Goal: Task Accomplishment & Management: Use online tool/utility

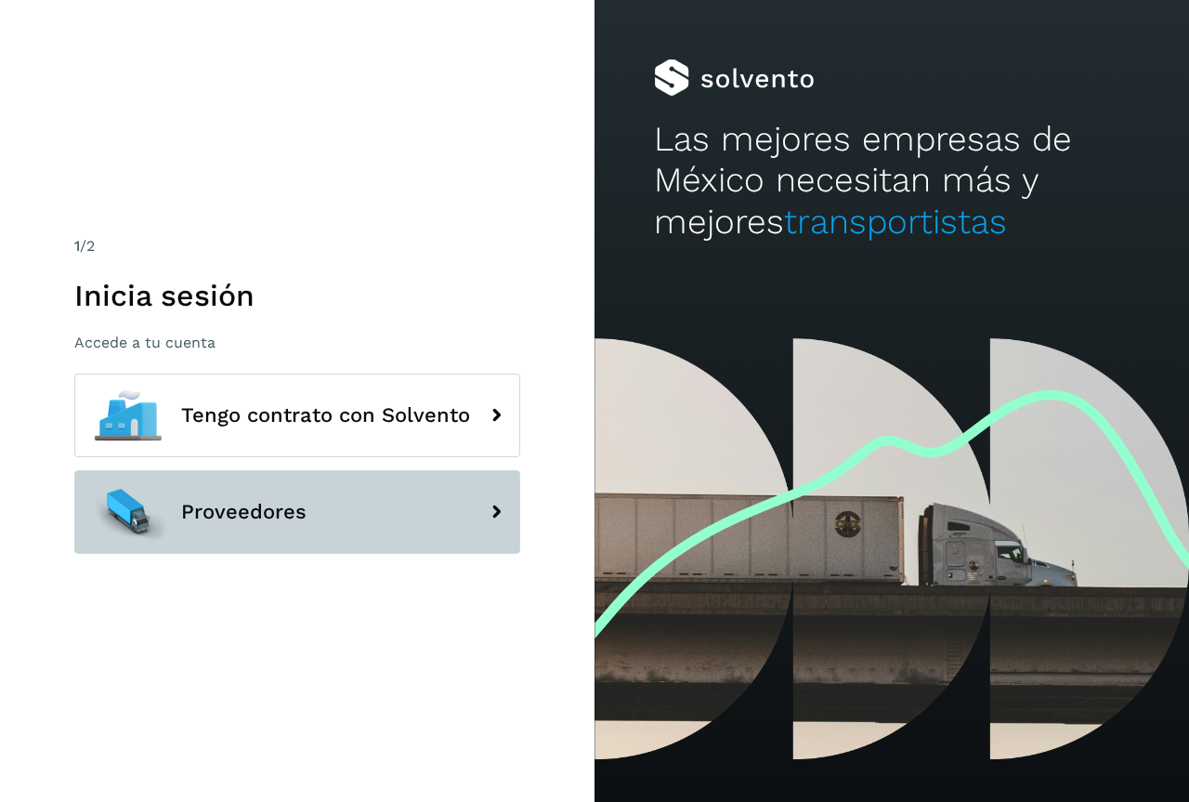
click at [252, 512] on span "Proveedores" at bounding box center [243, 512] width 125 height 22
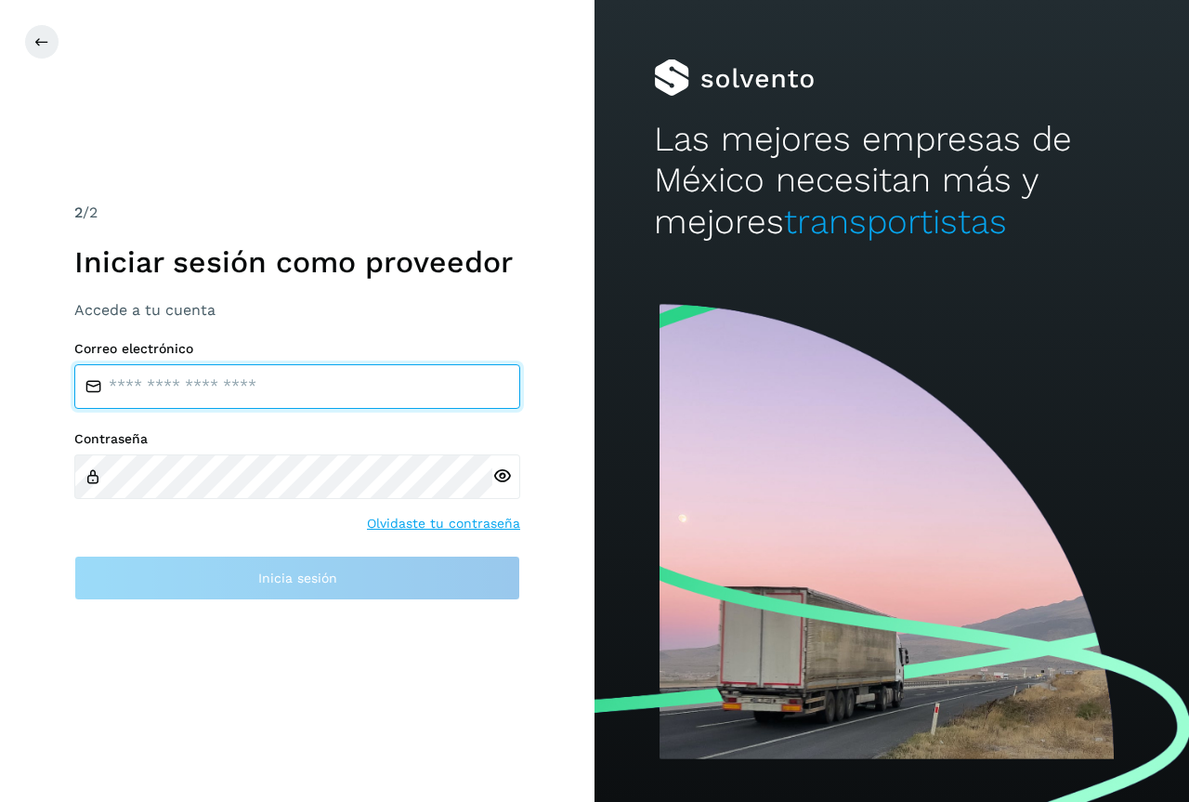
type input "**********"
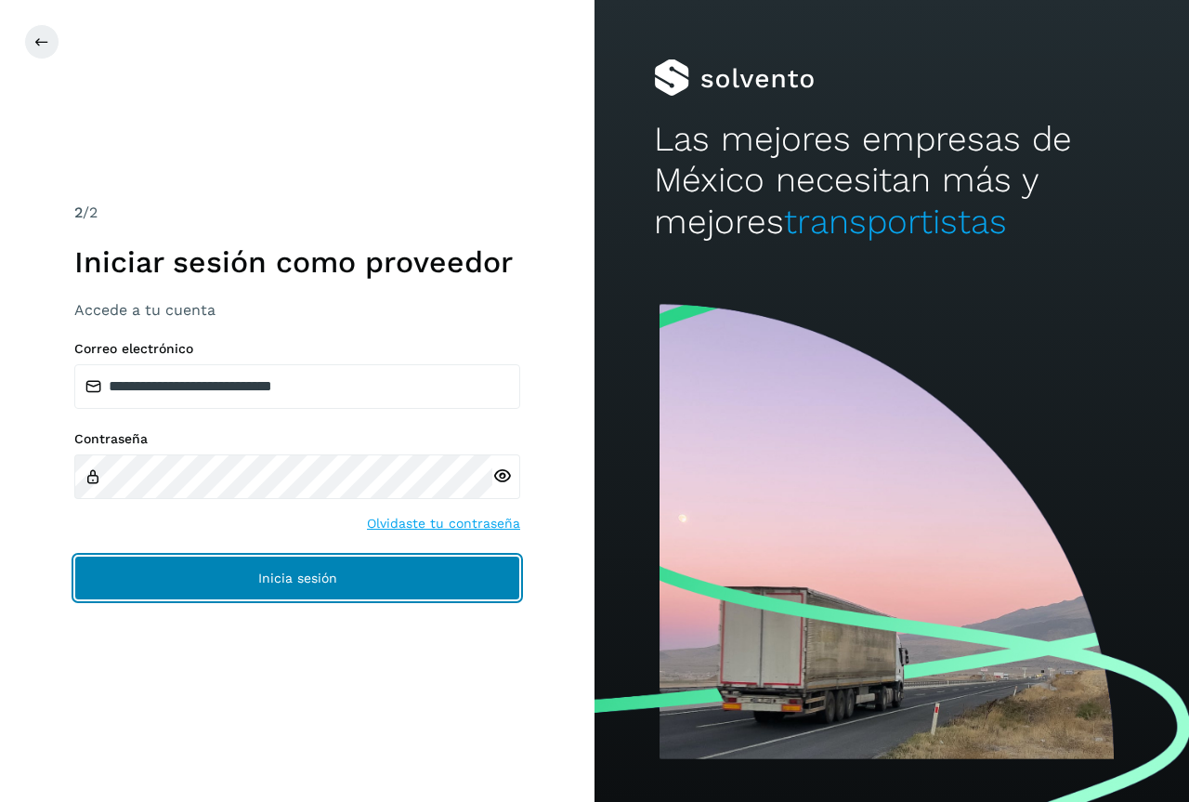
click at [242, 575] on button "Inicia sesión" at bounding box center [297, 578] width 446 height 45
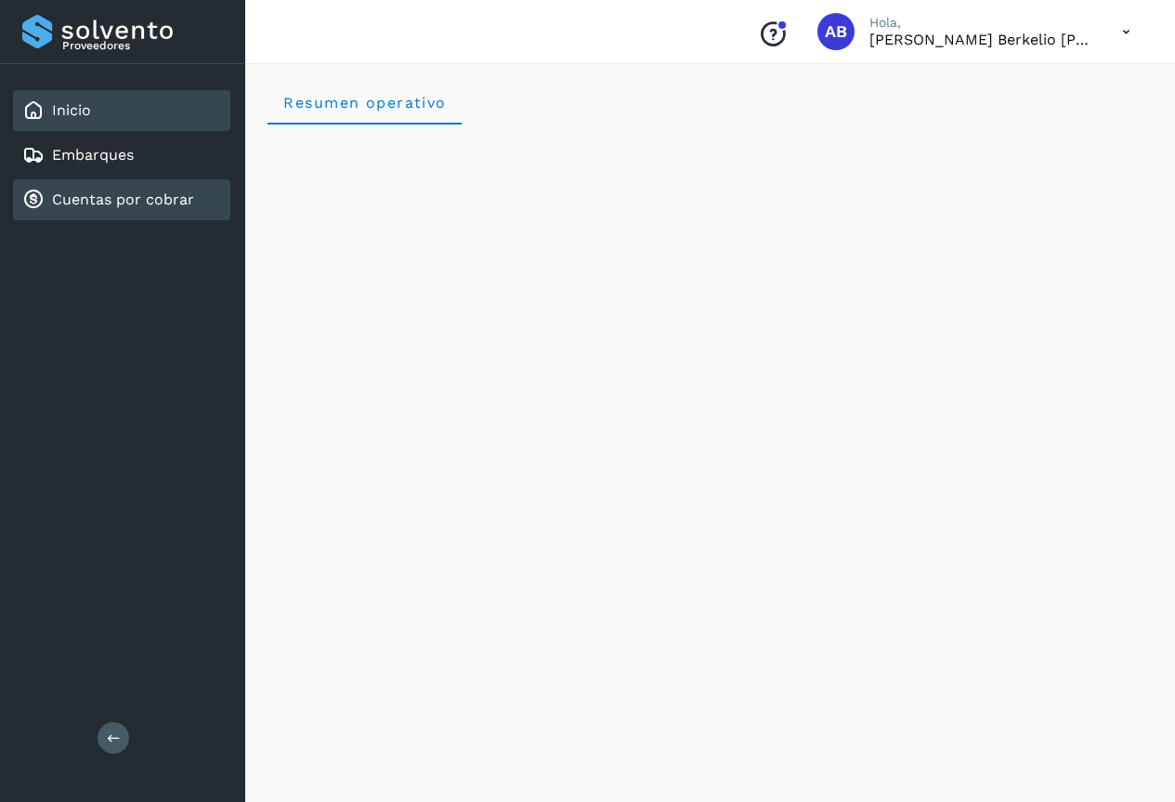
click at [97, 201] on link "Cuentas por cobrar" at bounding box center [123, 199] width 142 height 18
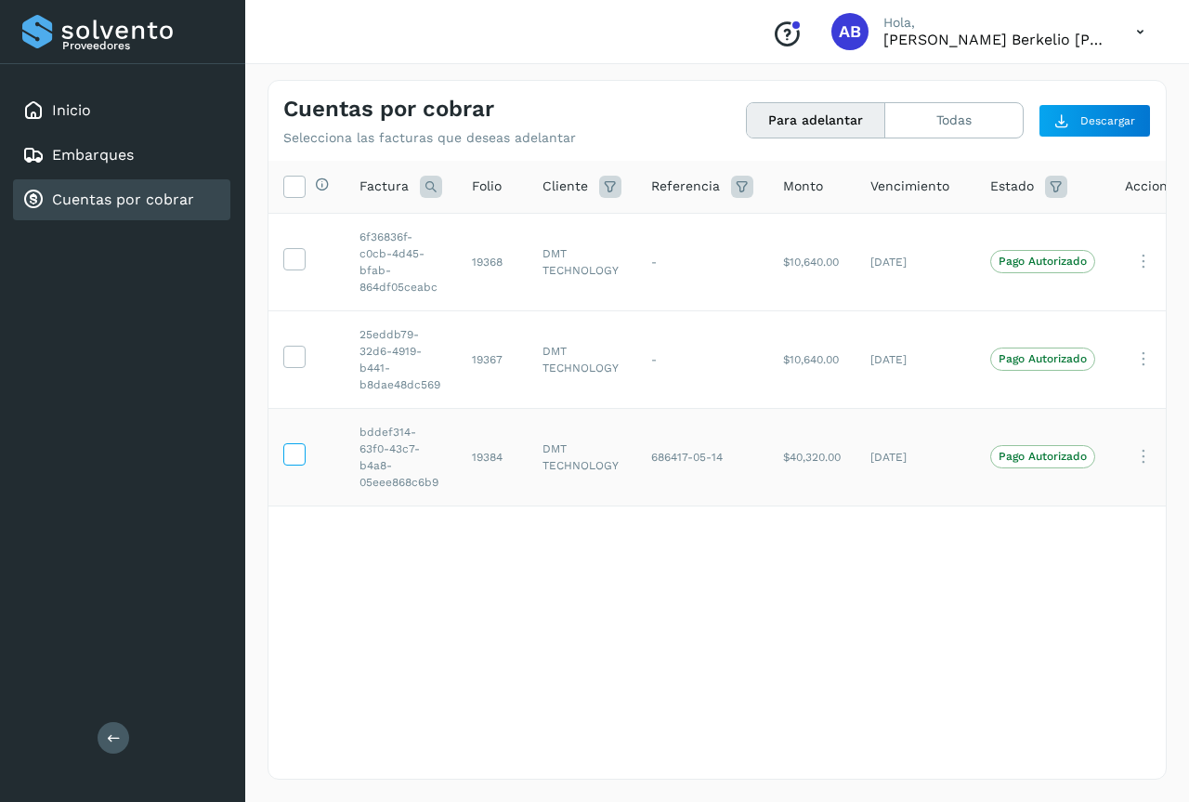
click at [291, 450] on icon at bounding box center [294, 453] width 20 height 20
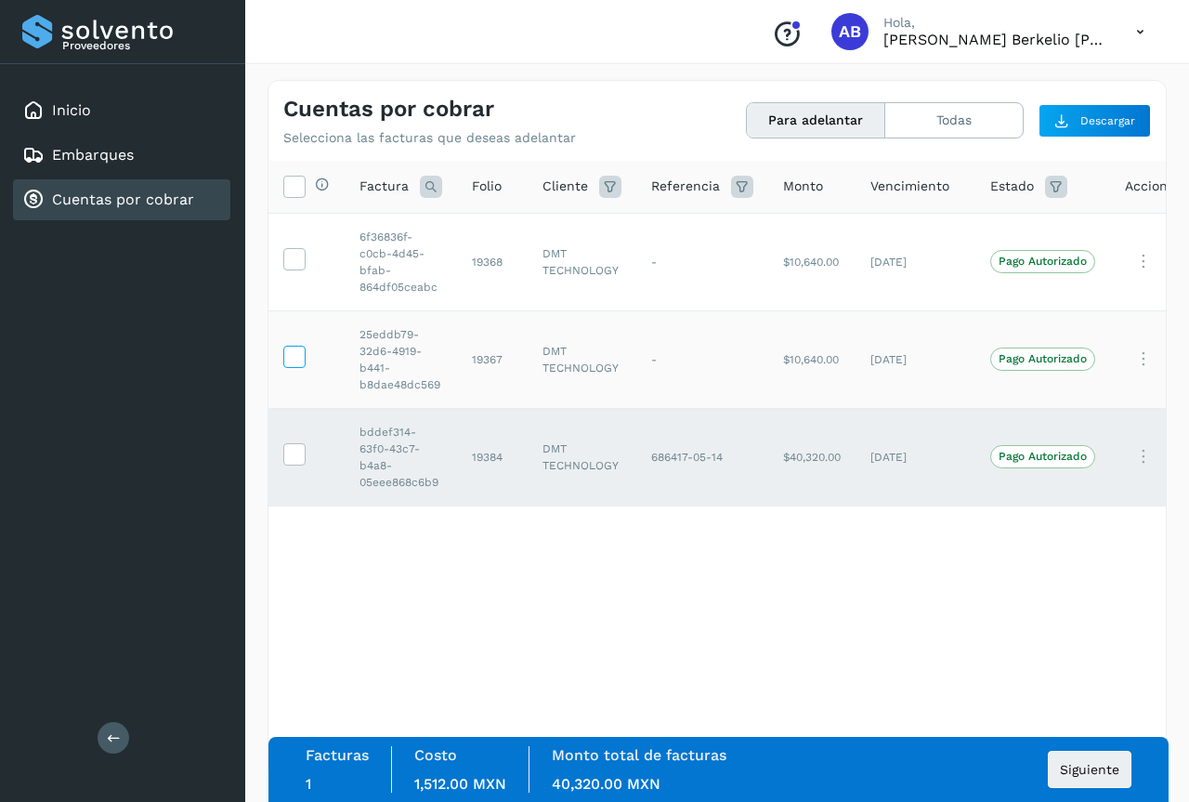
click at [293, 356] on icon at bounding box center [294, 356] width 20 height 20
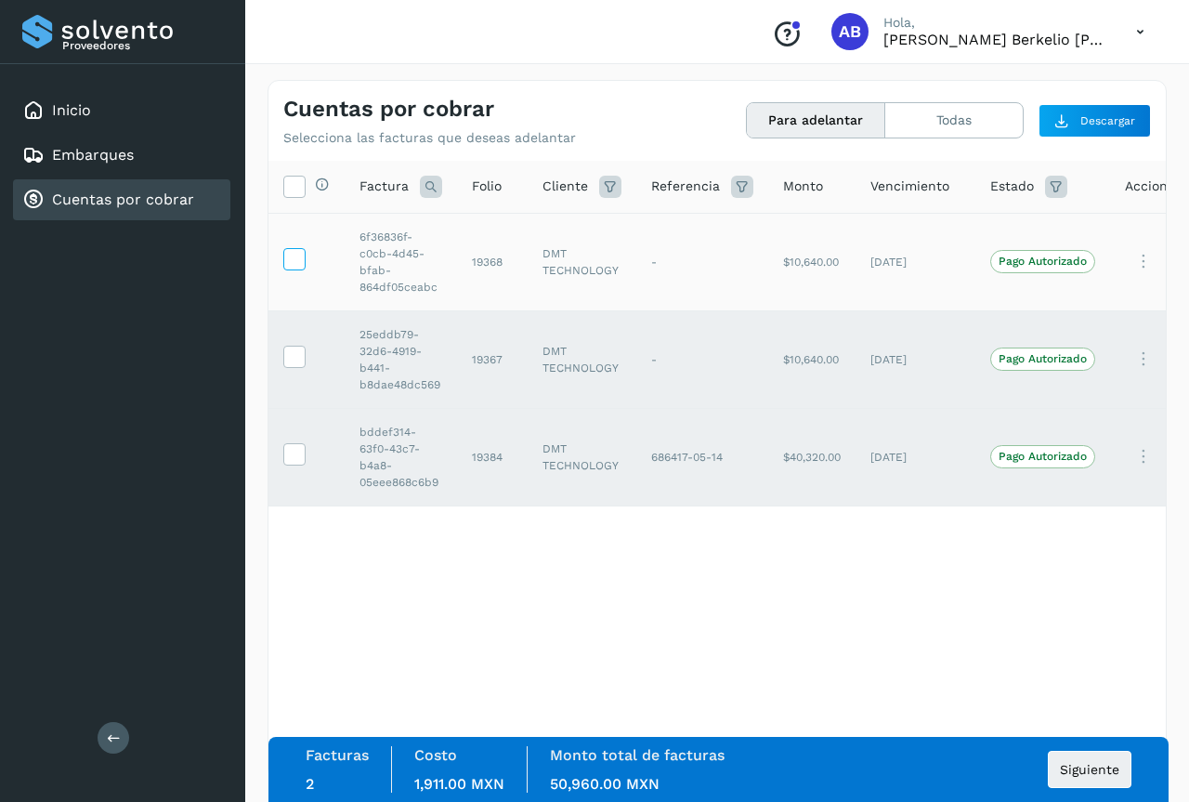
click at [295, 259] on icon at bounding box center [294, 258] width 20 height 20
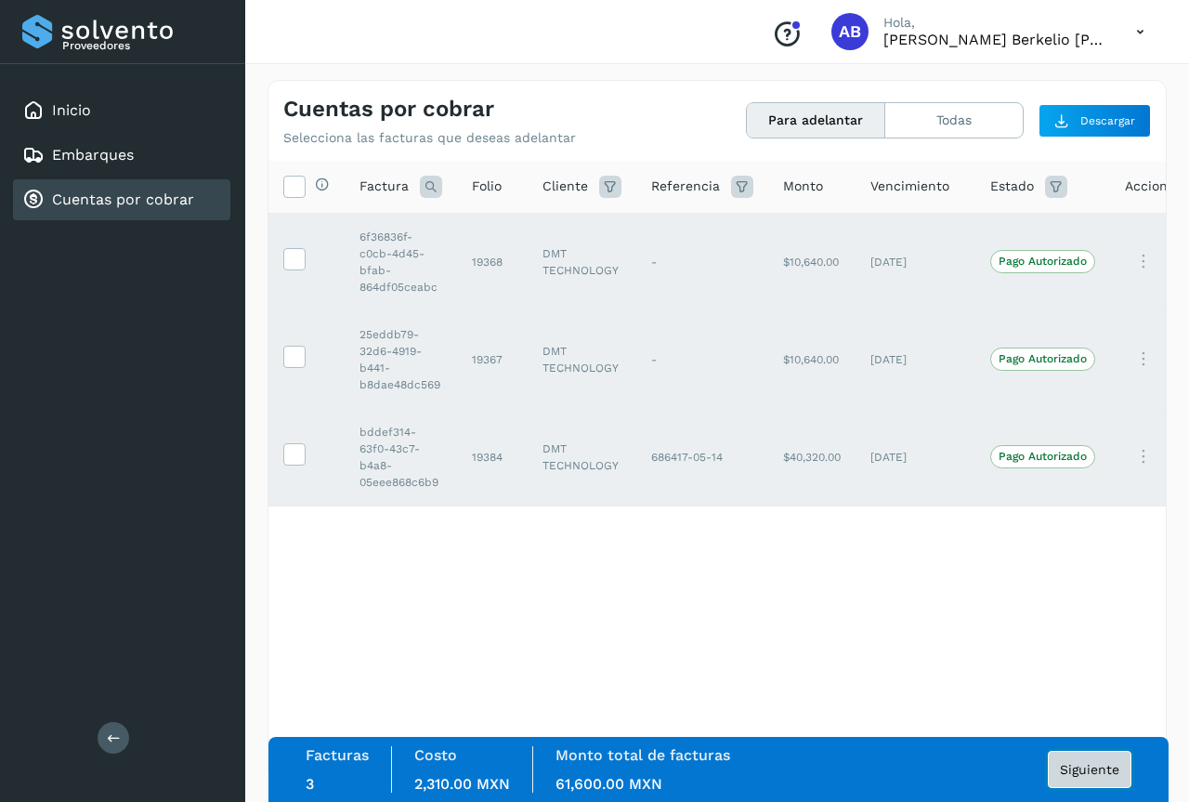
click at [1089, 761] on button "Siguiente" at bounding box center [1090, 769] width 84 height 37
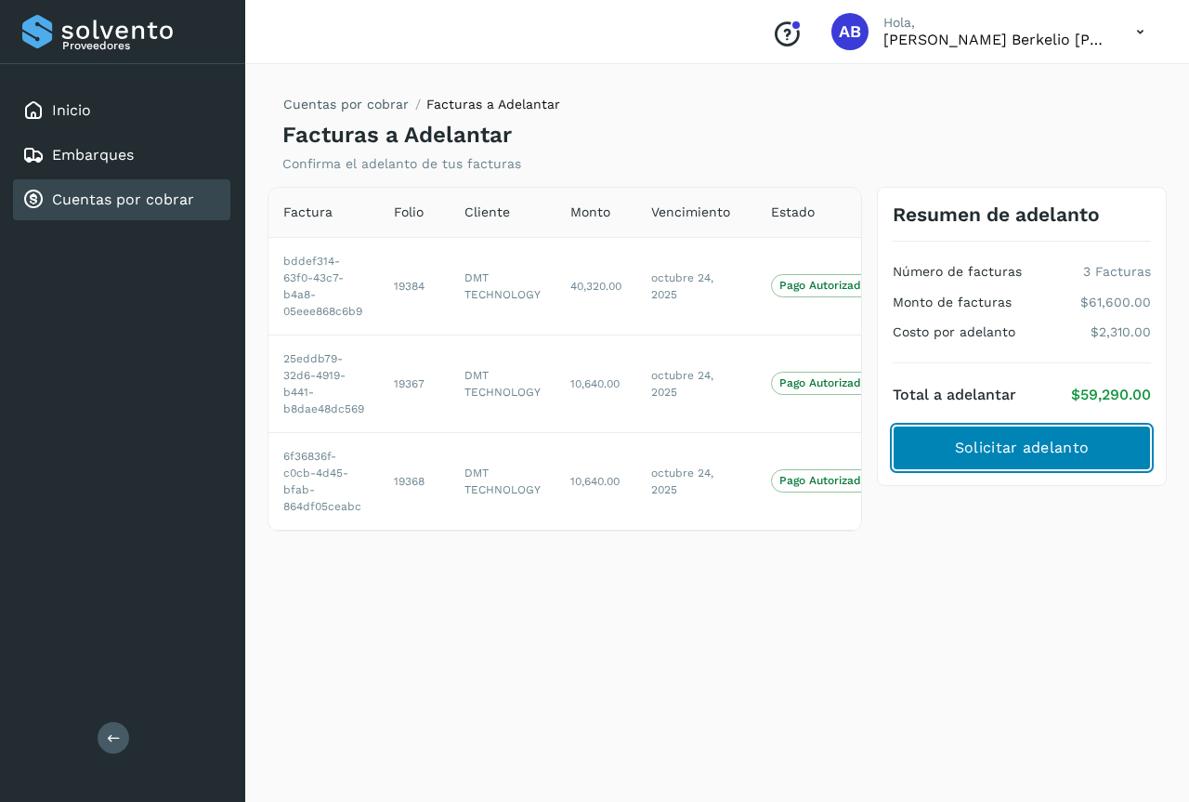
click at [1013, 443] on span "Solicitar adelanto" at bounding box center [1022, 448] width 134 height 20
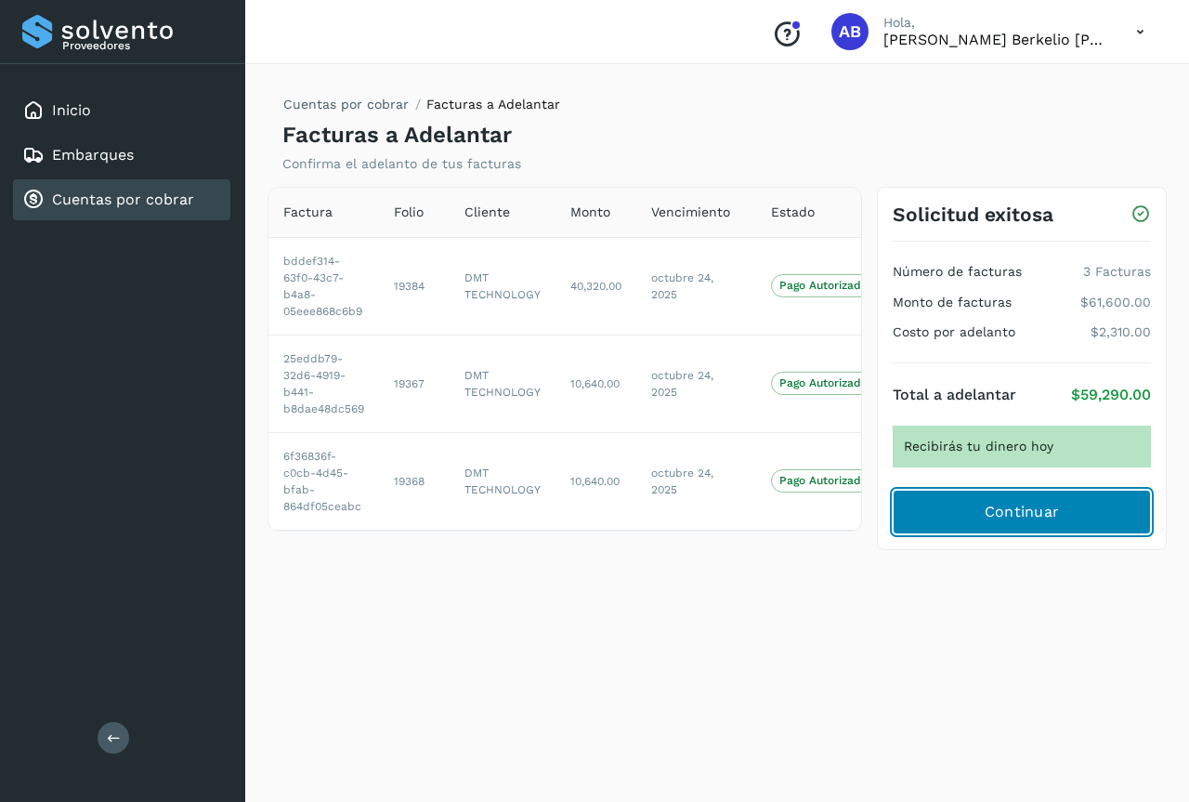
click at [1022, 505] on span "Continuar" at bounding box center [1022, 512] width 75 height 20
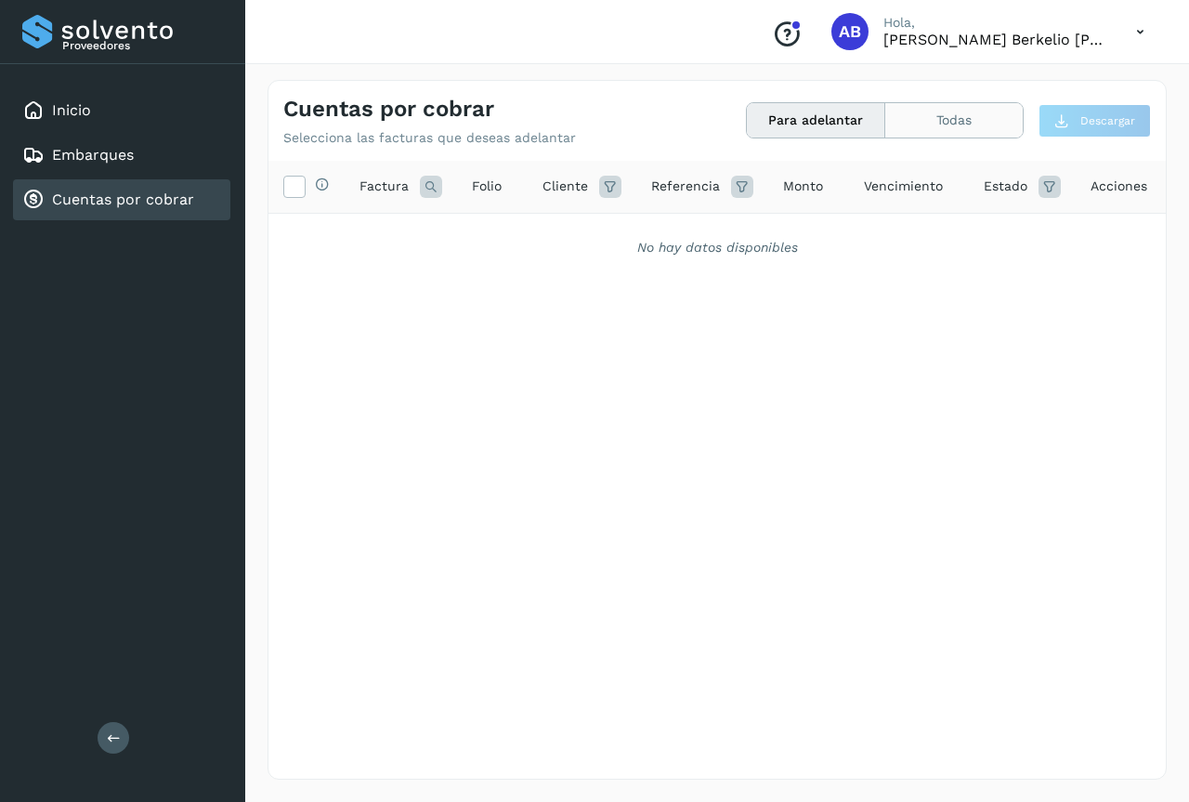
click at [957, 116] on button "Todas" at bounding box center [953, 120] width 137 height 34
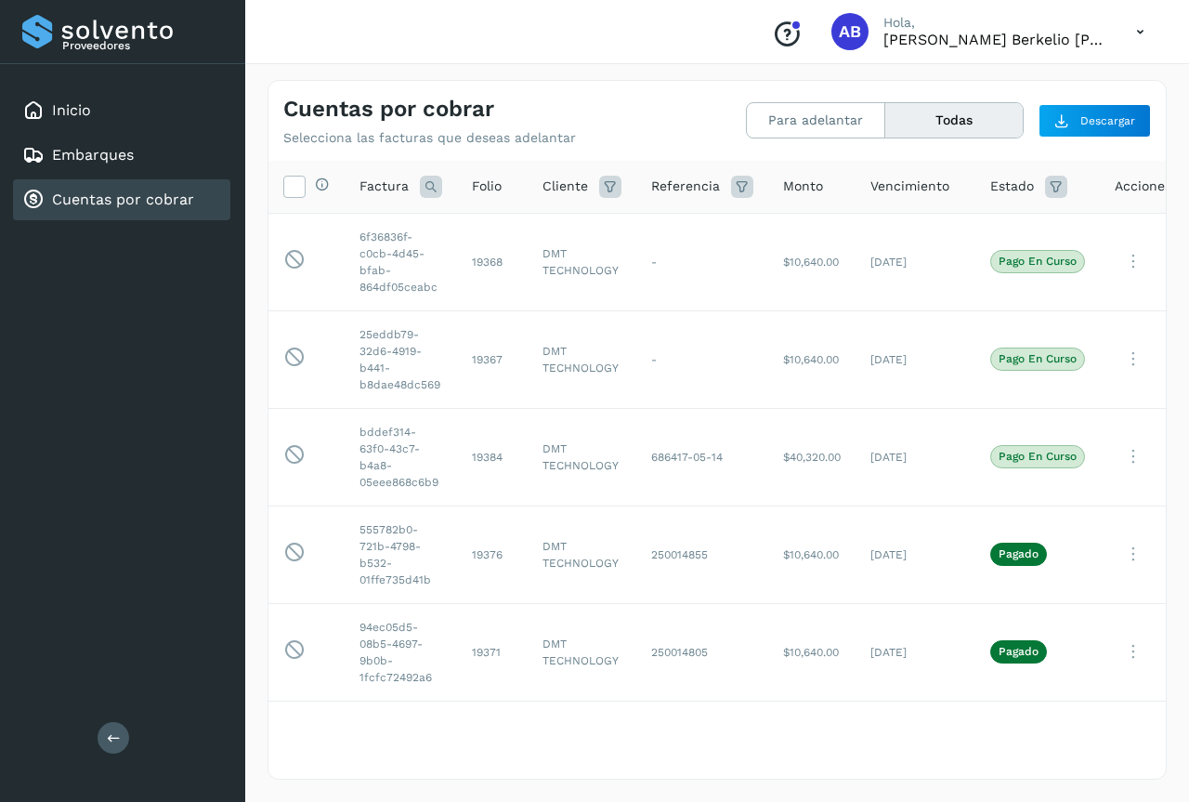
click at [1136, 33] on icon at bounding box center [1140, 32] width 38 height 38
click at [1028, 82] on div "Cerrar sesión" at bounding box center [1047, 83] width 221 height 35
